Goal: Task Accomplishment & Management: Complete application form

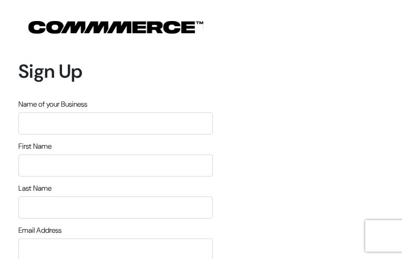
type input "FUhfnDmarjWhX"
type input "WaFBWvFwaTZthdUk"
type input "NAdIvxSDG"
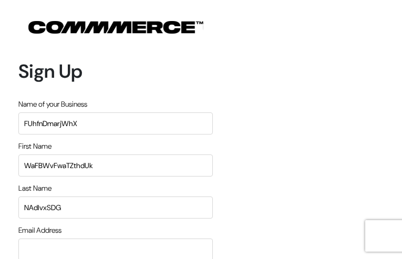
type input "[EMAIL_ADDRESS][DOMAIN_NAME]"
type input "3292884010"
type input "ACWpAdoFkisaRM"
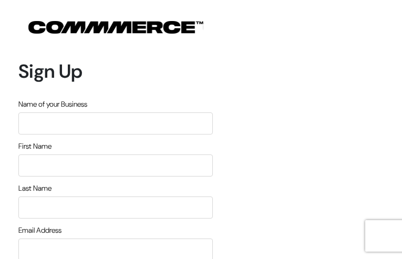
type input "fWVNZRnqcWOCSEn"
type input "bEzDTtgK"
type input "TzRTmFnQIGeRud"
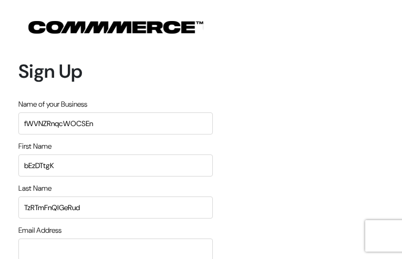
type input "[EMAIL_ADDRESS][DOMAIN_NAME]"
type input "3464561798"
type input "fMmhBQPWODU"
